Goal: Task Accomplishment & Management: Manage account settings

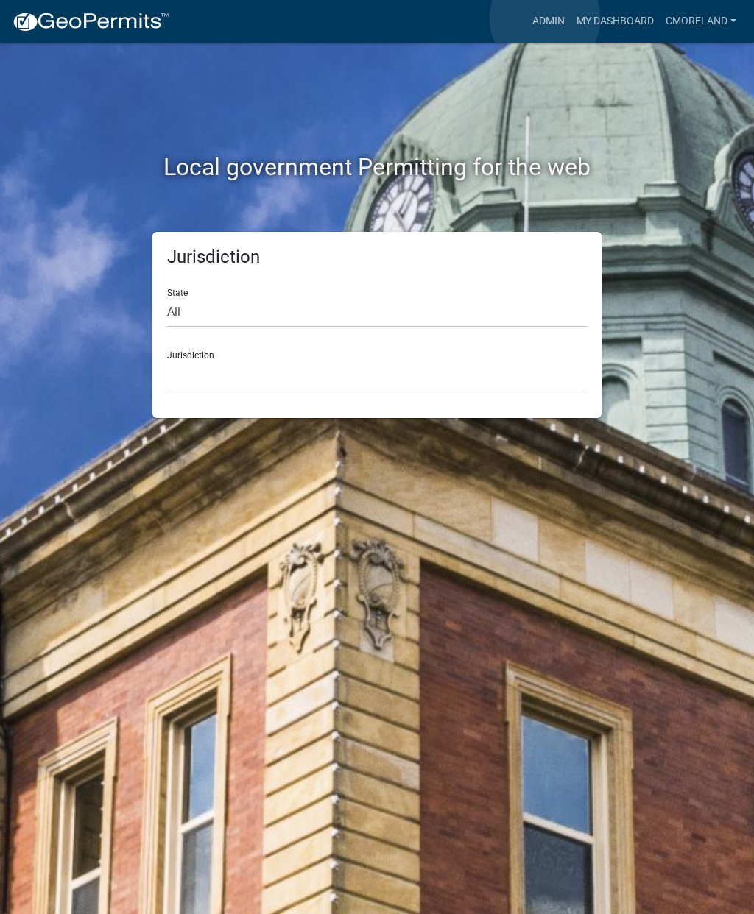
click at [545, 18] on link "Admin" at bounding box center [548, 21] width 44 height 28
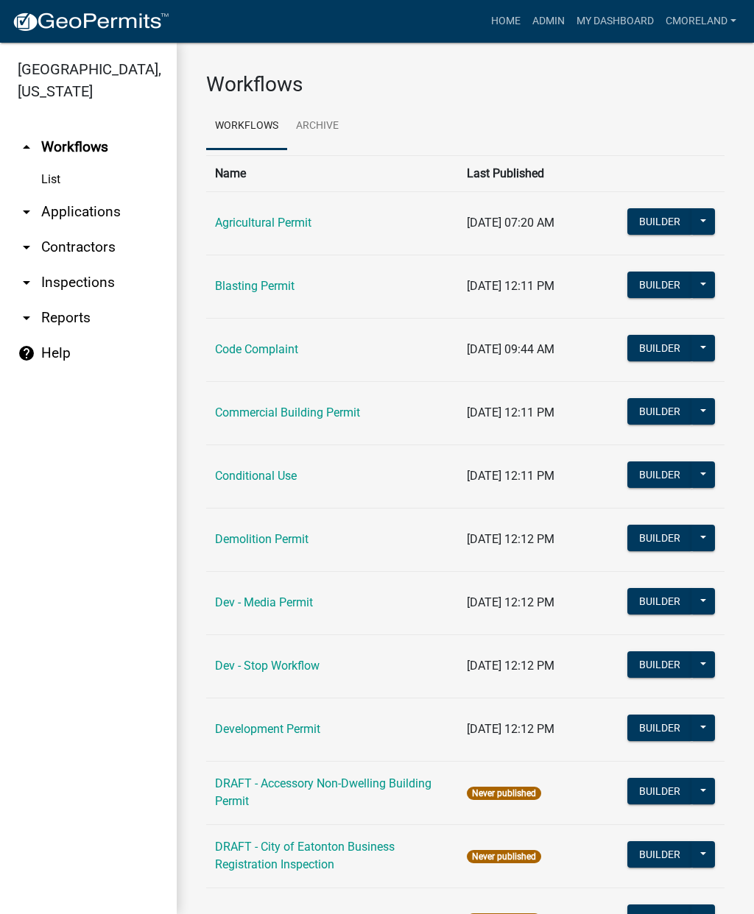
click at [99, 213] on link "arrow_drop_down Applications" at bounding box center [88, 211] width 177 height 35
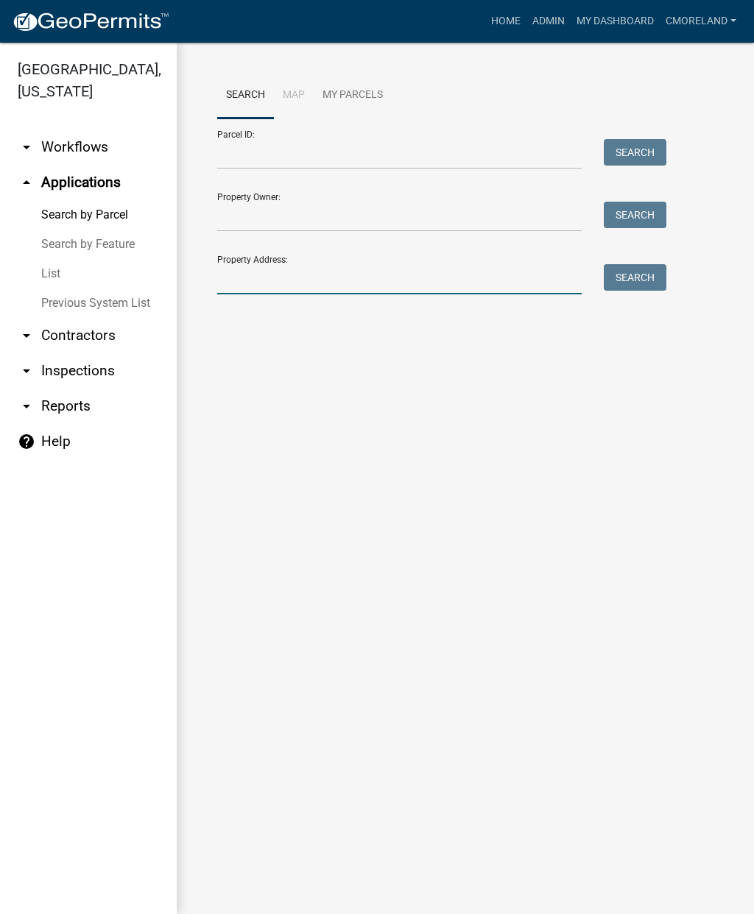
click at [297, 277] on input "Property Address:" at bounding box center [399, 279] width 364 height 30
type input "159 [GEOGRAPHIC_DATA]"
click at [638, 276] on button "Search" at bounding box center [634, 277] width 63 height 26
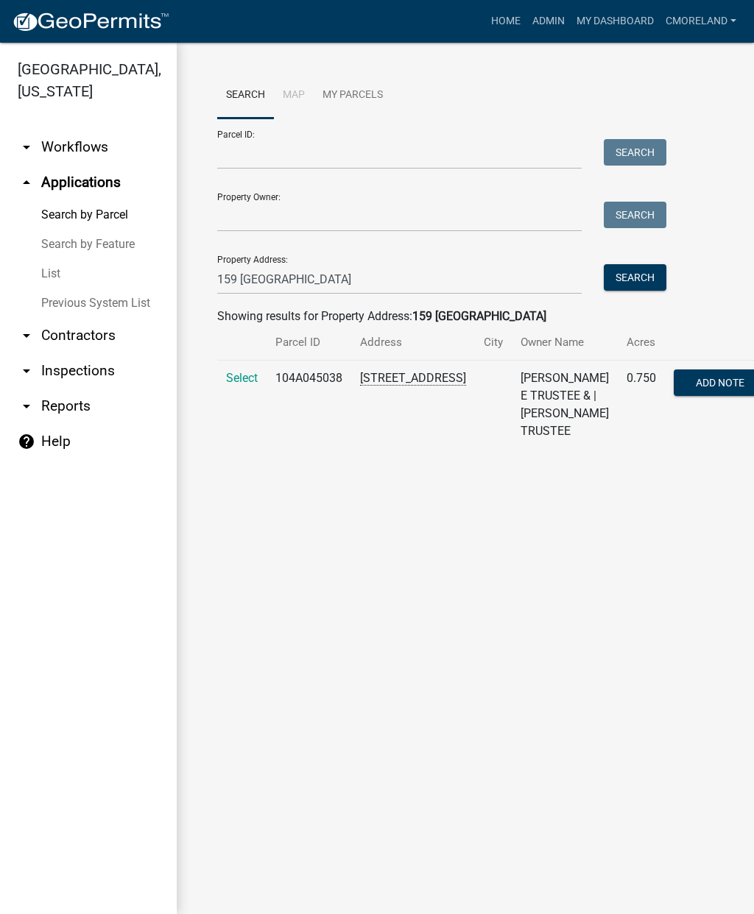
click at [256, 375] on span "Select" at bounding box center [242, 378] width 32 height 14
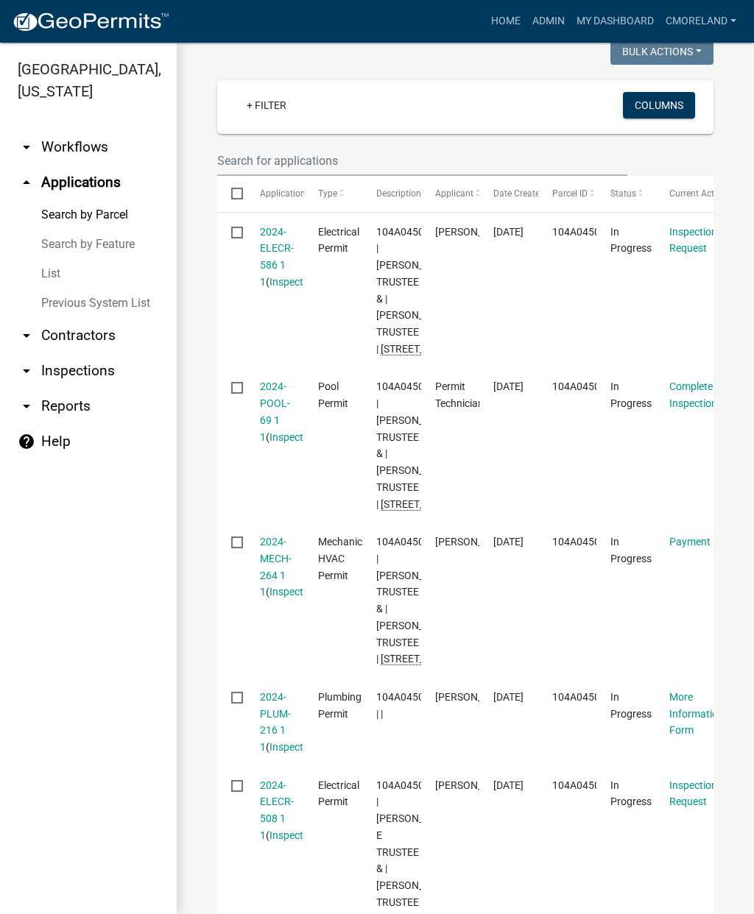
scroll to position [424, 0]
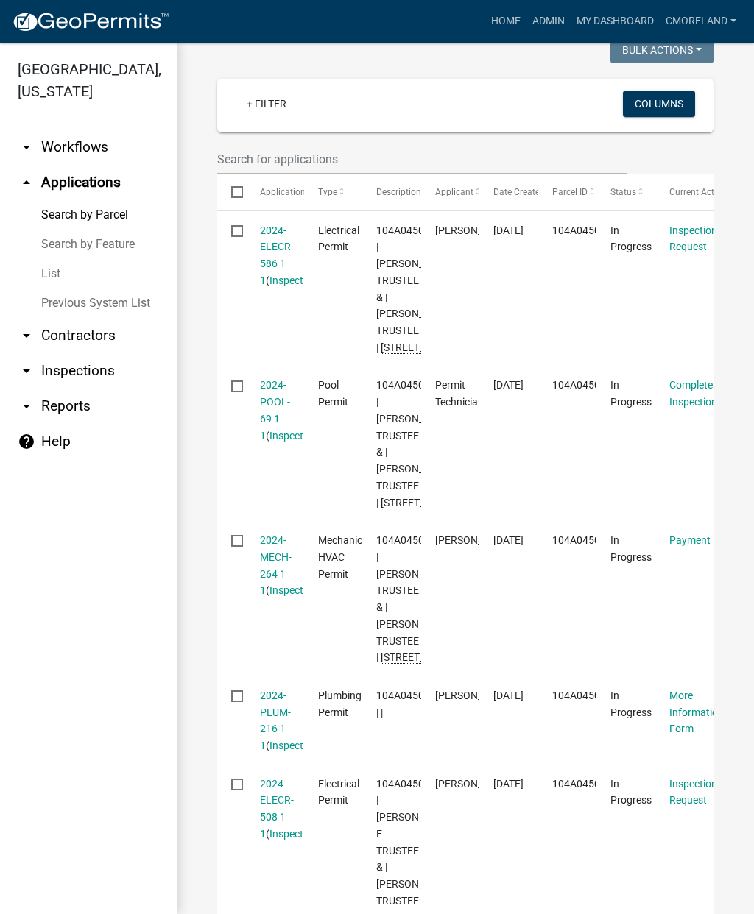
click at [574, 522] on datatable-body-cell "104A045038" at bounding box center [567, 444] width 58 height 155
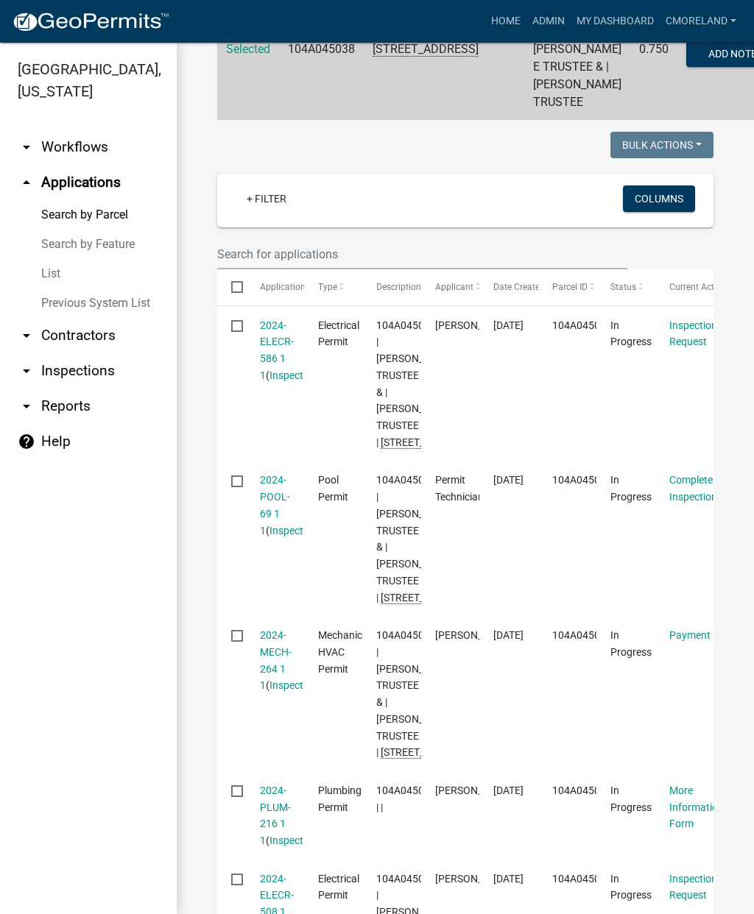
scroll to position [328, 0]
click at [279, 537] on link "2024-POOL-69 1 1" at bounding box center [275, 506] width 30 height 62
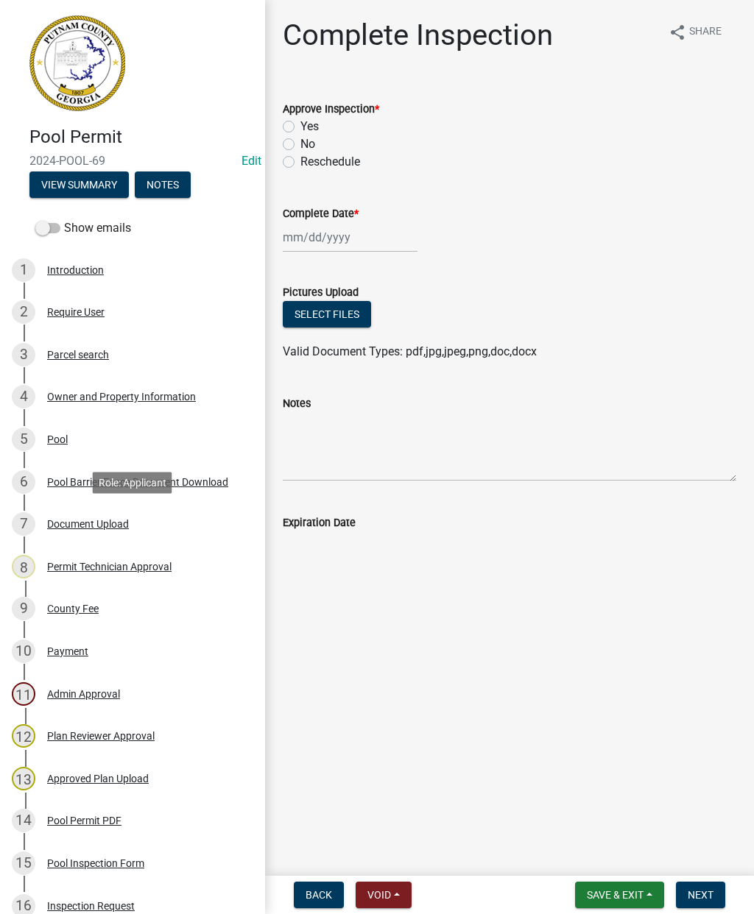
click at [108, 526] on div "Document Upload" at bounding box center [88, 524] width 82 height 10
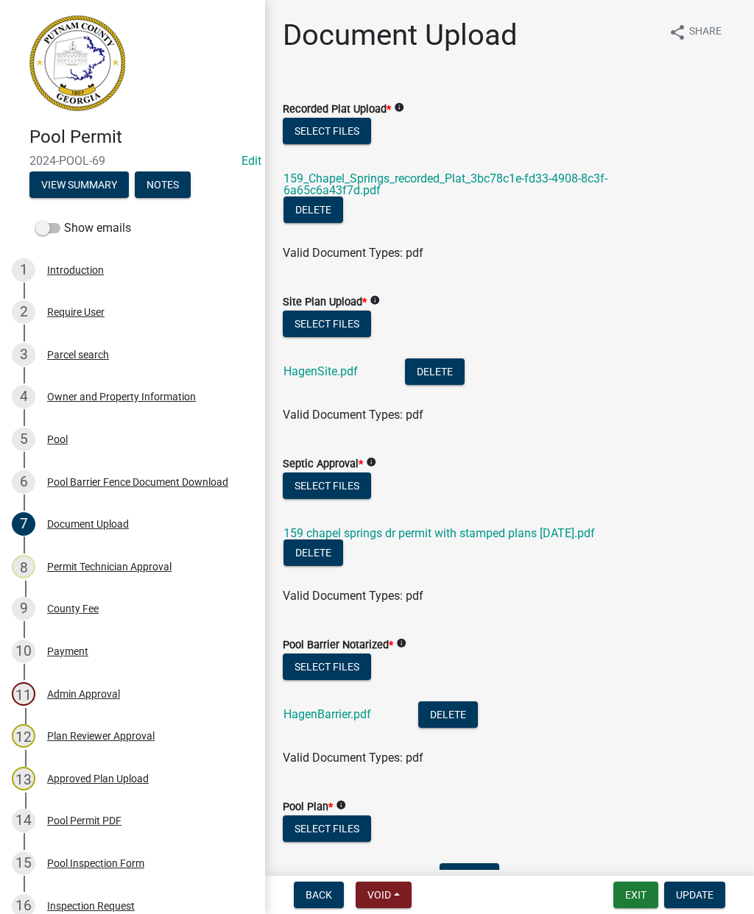
click at [509, 532] on link "159 chapel springs dr permit with stamped plans [DATE].pdf" at bounding box center [438, 533] width 311 height 14
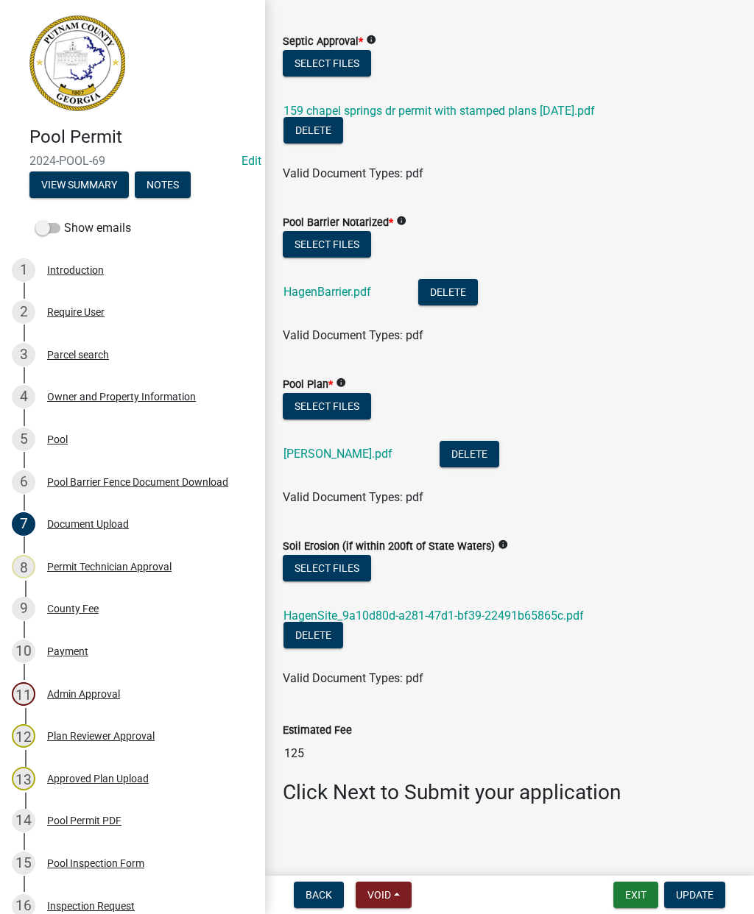
scroll to position [422, 0]
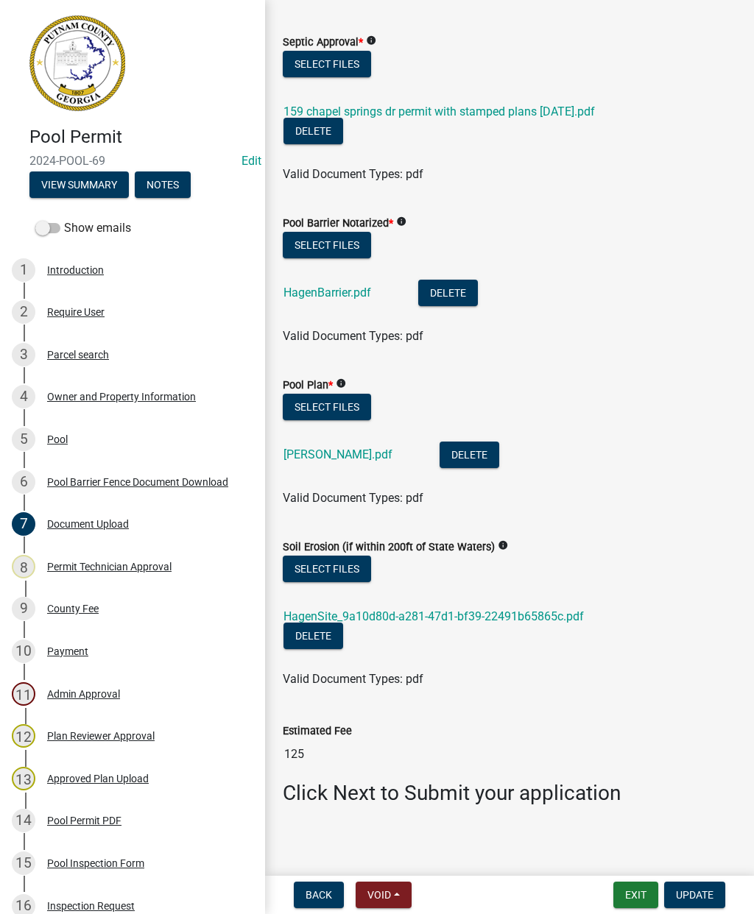
click at [338, 294] on link "HagenBarrier.pdf" at bounding box center [327, 293] width 88 height 14
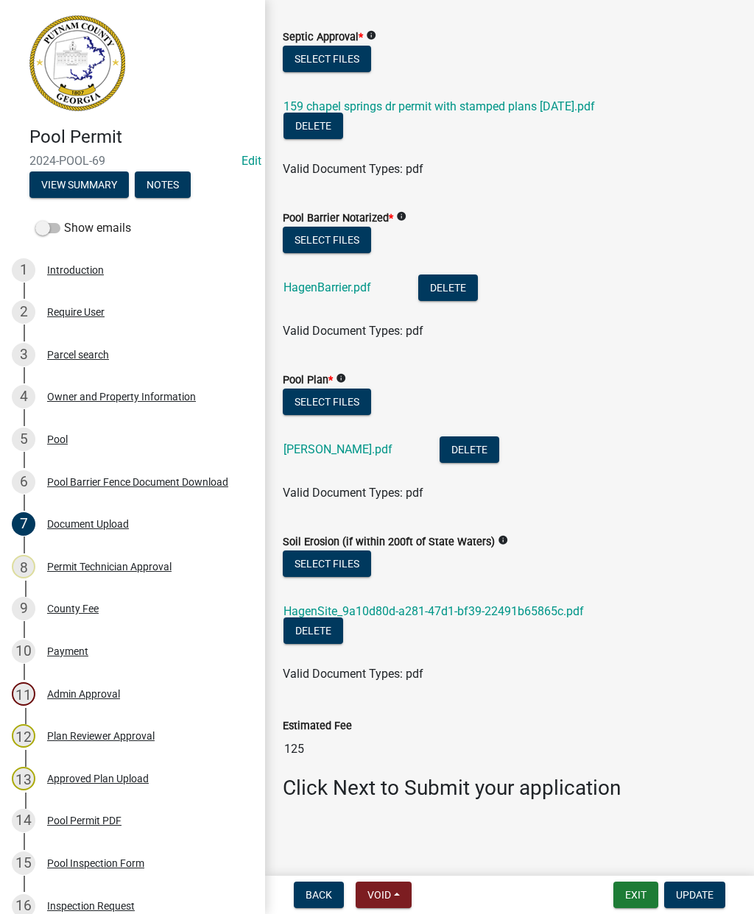
scroll to position [426, 0]
click at [328, 289] on link "HagenBarrier.pdf" at bounding box center [327, 288] width 88 height 14
click at [325, 449] on link "[PERSON_NAME].pdf" at bounding box center [337, 450] width 109 height 14
click at [459, 617] on link "HagenSite_9a10d80d-a281-47d1-bf39-22491b65865c.pdf" at bounding box center [433, 612] width 300 height 14
